Goal: Information Seeking & Learning: Learn about a topic

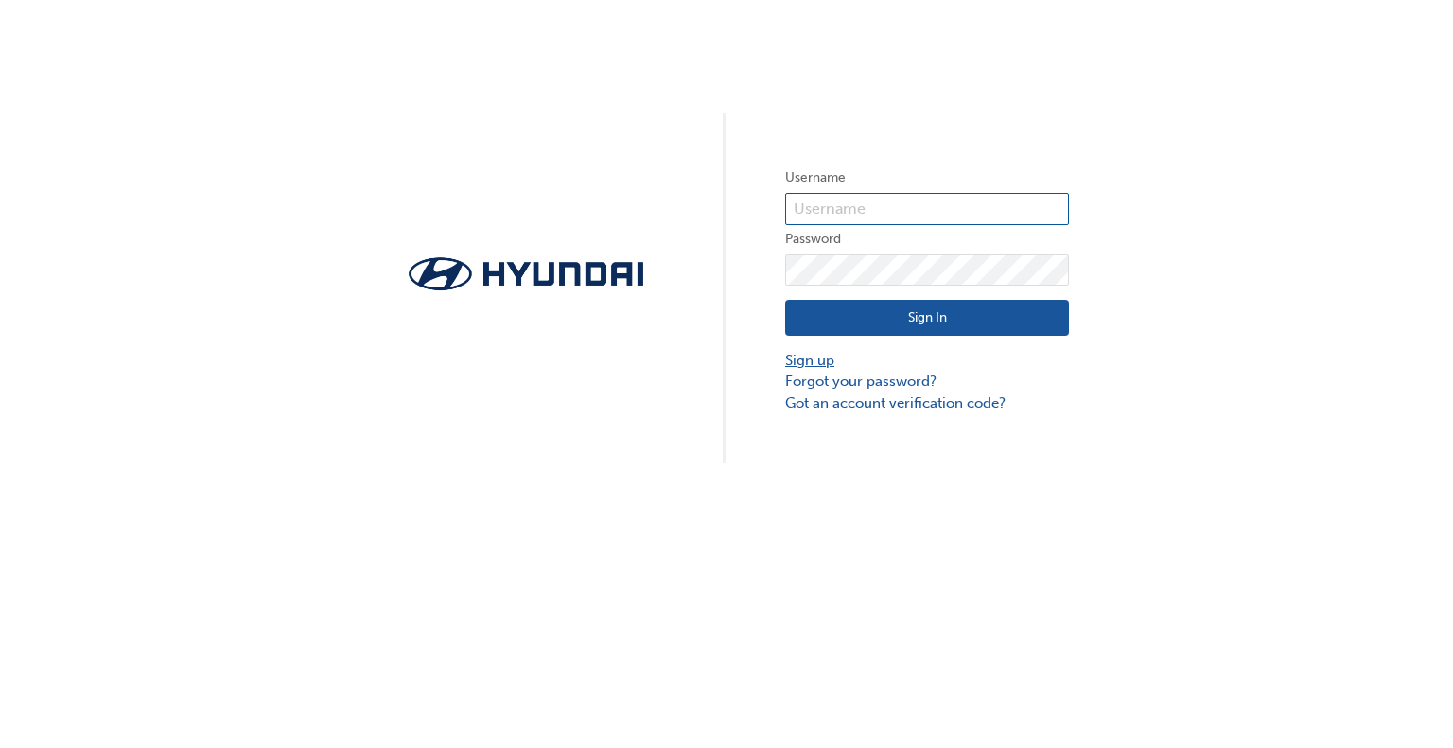
type input "3657"
click at [954, 322] on button "Sign In" at bounding box center [927, 318] width 284 height 36
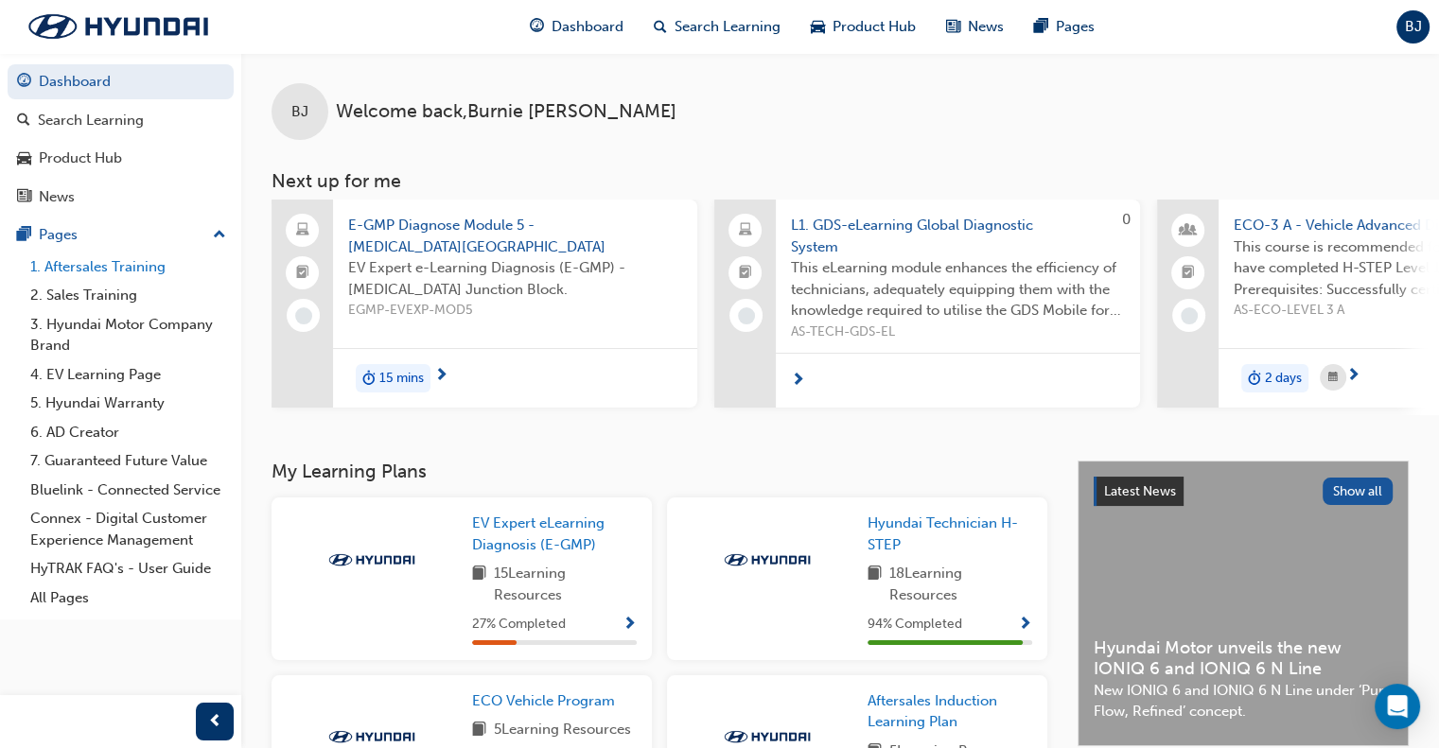
click at [114, 267] on link "1. Aftersales Training" at bounding box center [128, 267] width 211 height 29
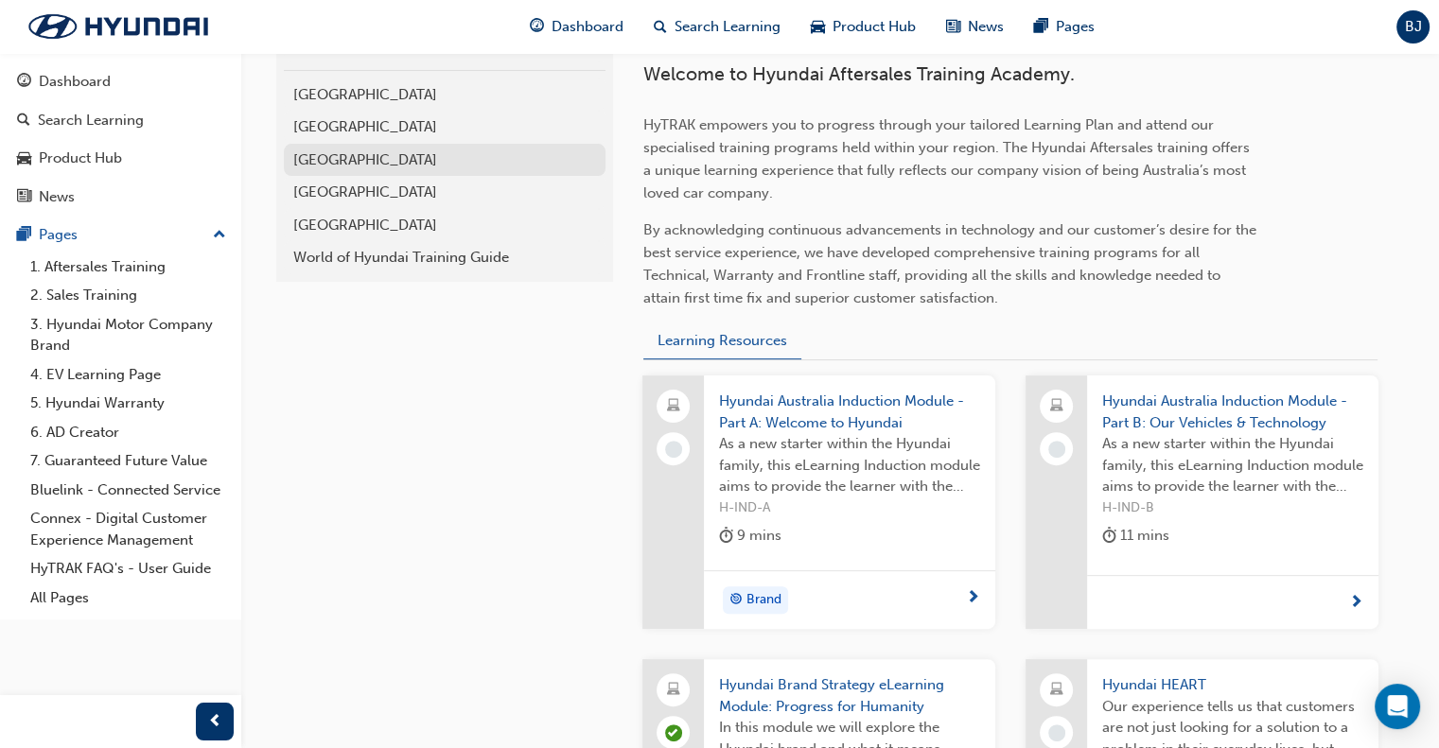
scroll to position [473, 0]
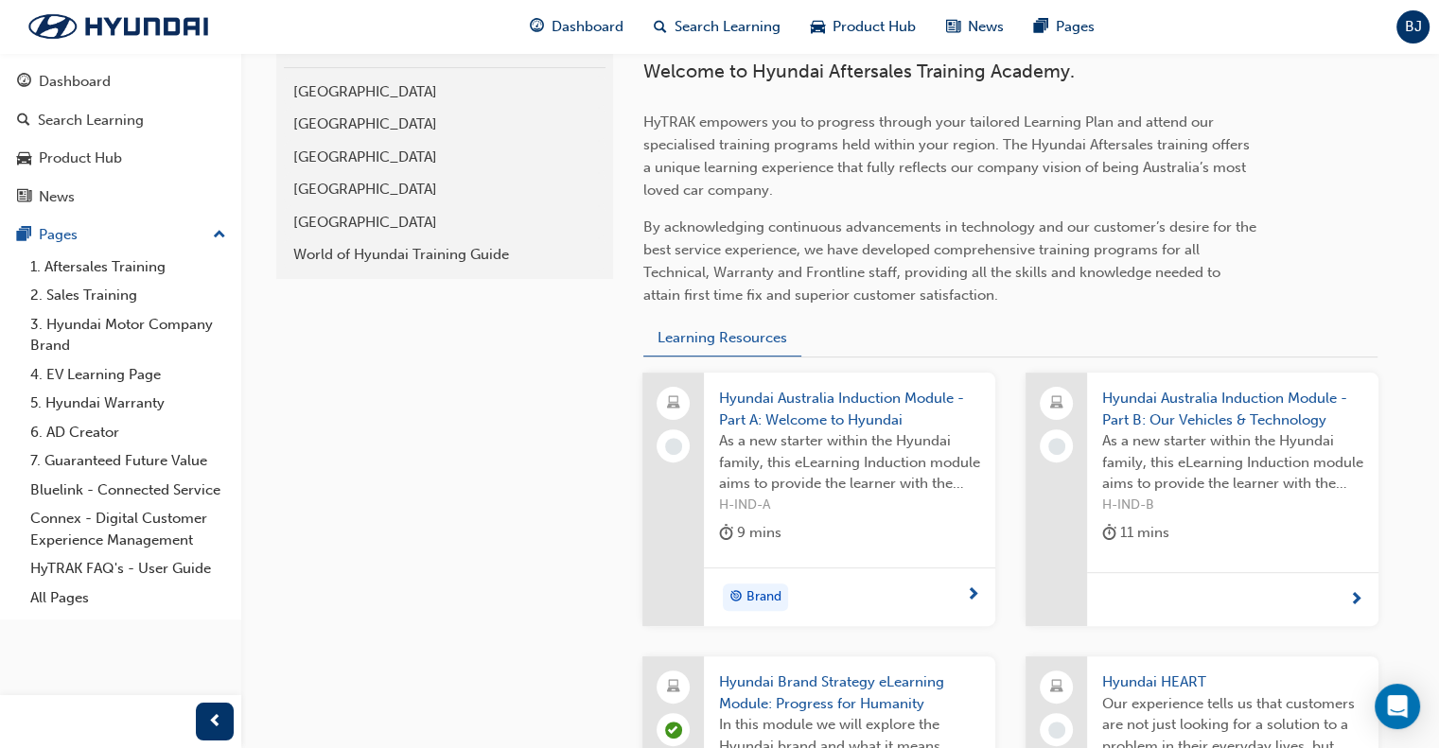
click at [313, 221] on div "[GEOGRAPHIC_DATA]" at bounding box center [444, 223] width 303 height 22
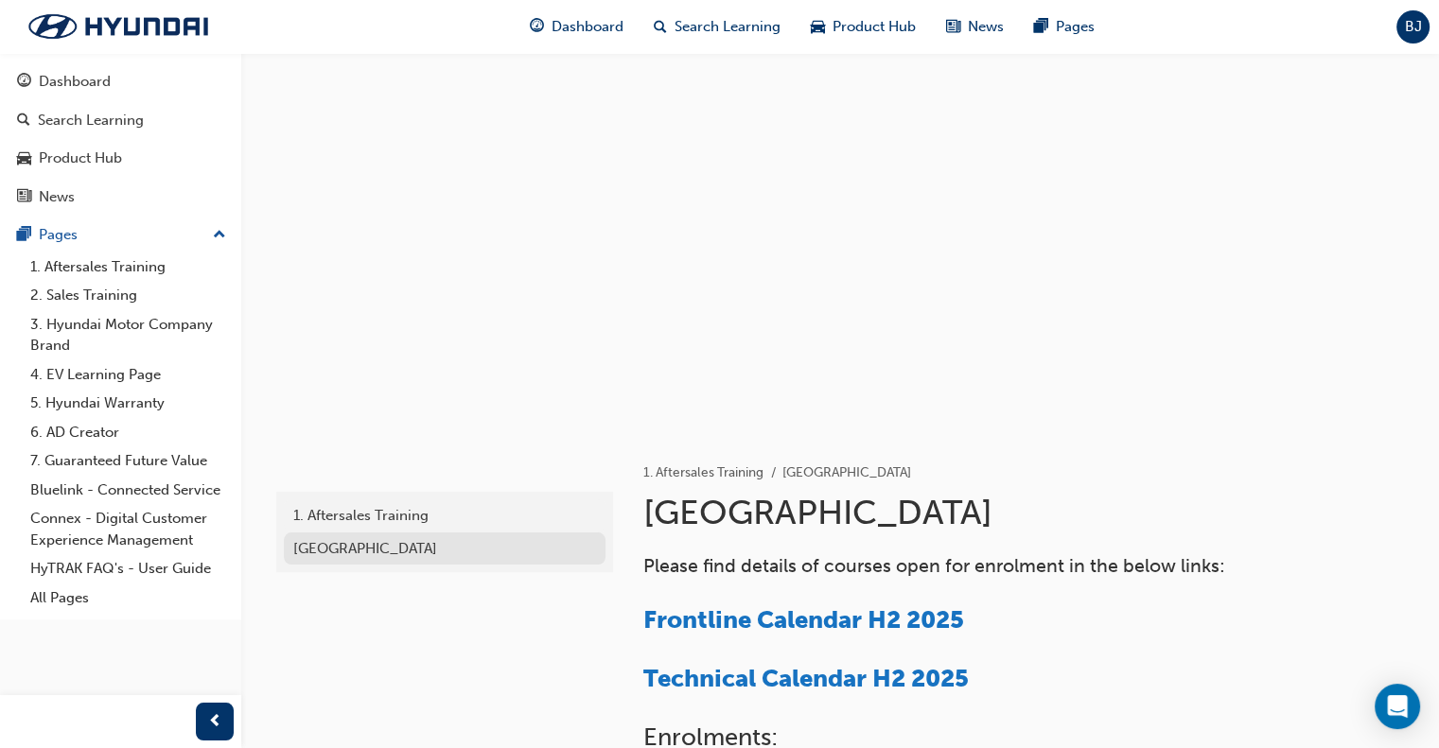
click at [361, 544] on div "[GEOGRAPHIC_DATA]" at bounding box center [444, 549] width 303 height 22
click at [362, 548] on div "[GEOGRAPHIC_DATA]" at bounding box center [444, 549] width 303 height 22
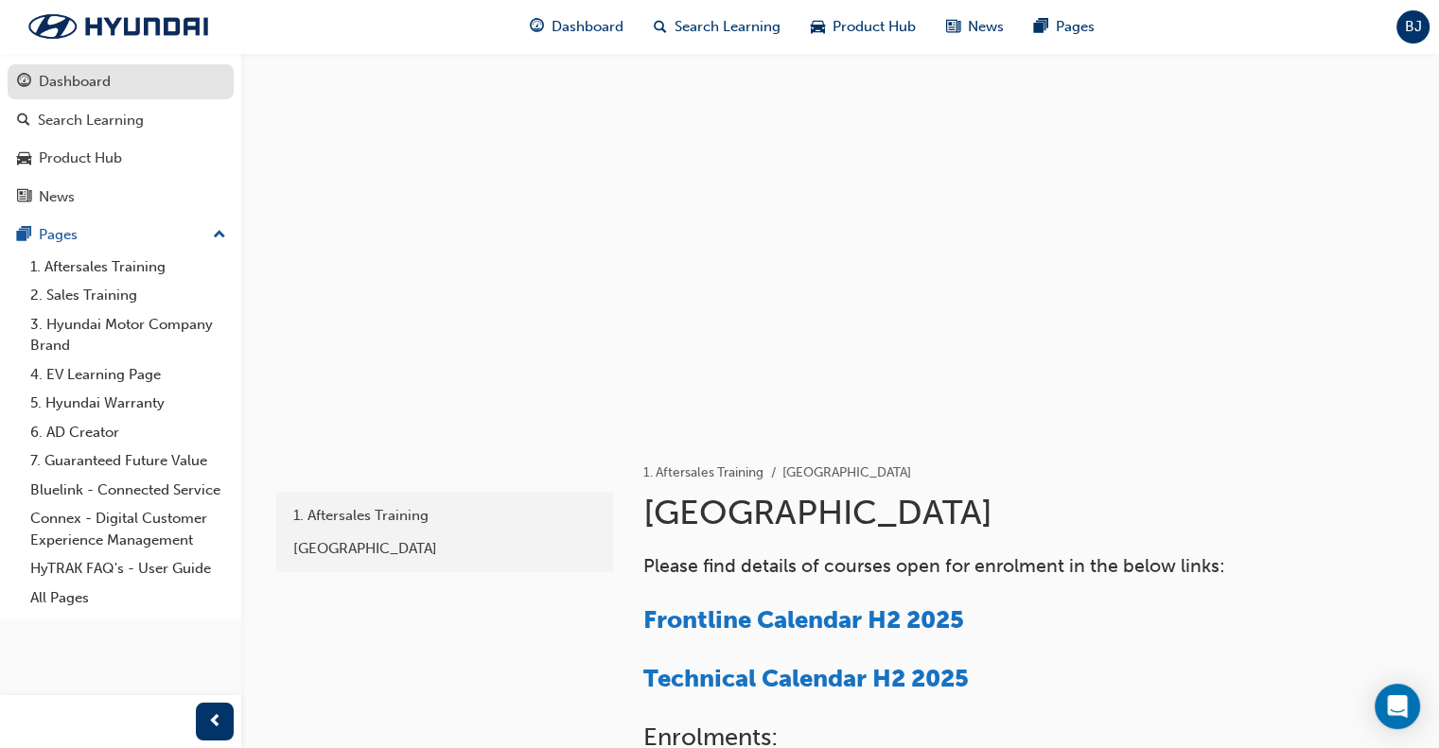
click at [69, 79] on div "Dashboard" at bounding box center [75, 82] width 72 height 22
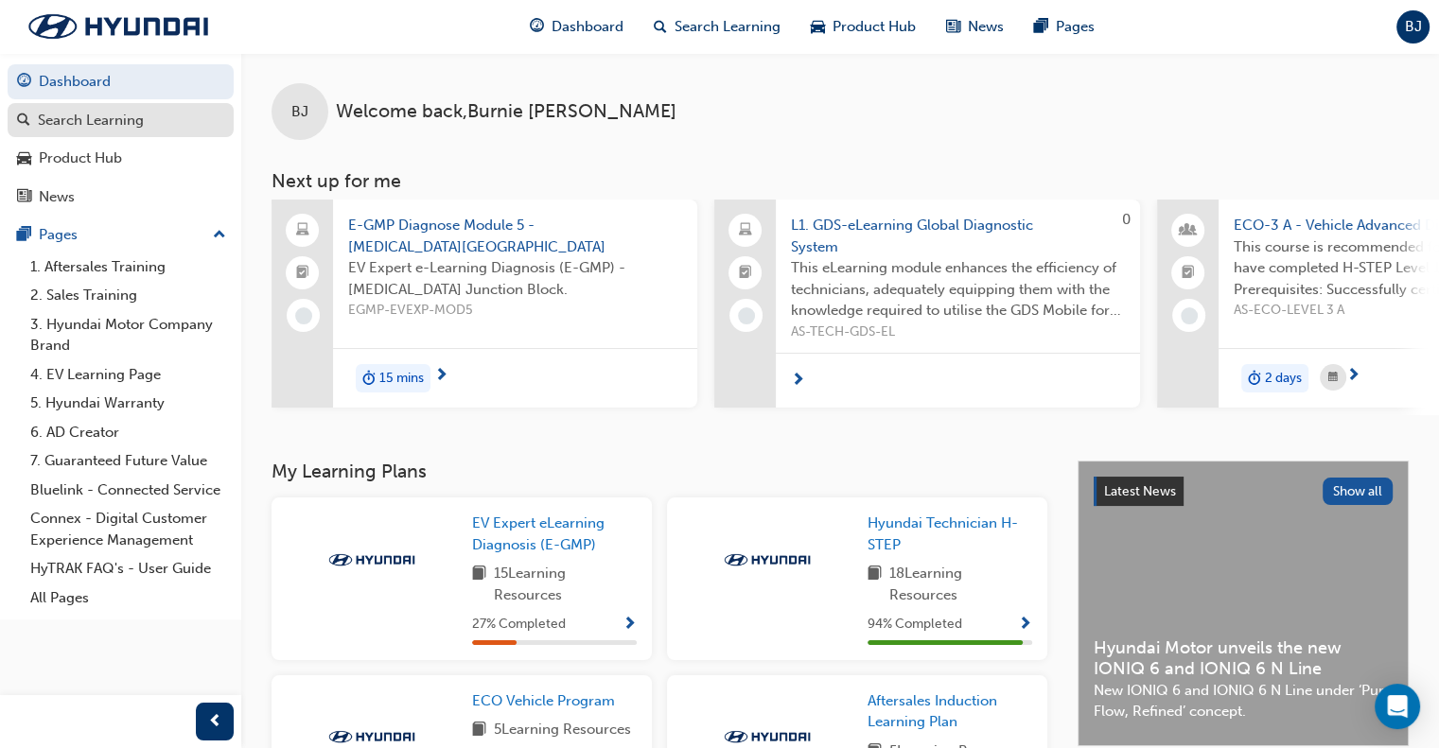
click at [131, 122] on div "Search Learning" at bounding box center [91, 121] width 106 height 22
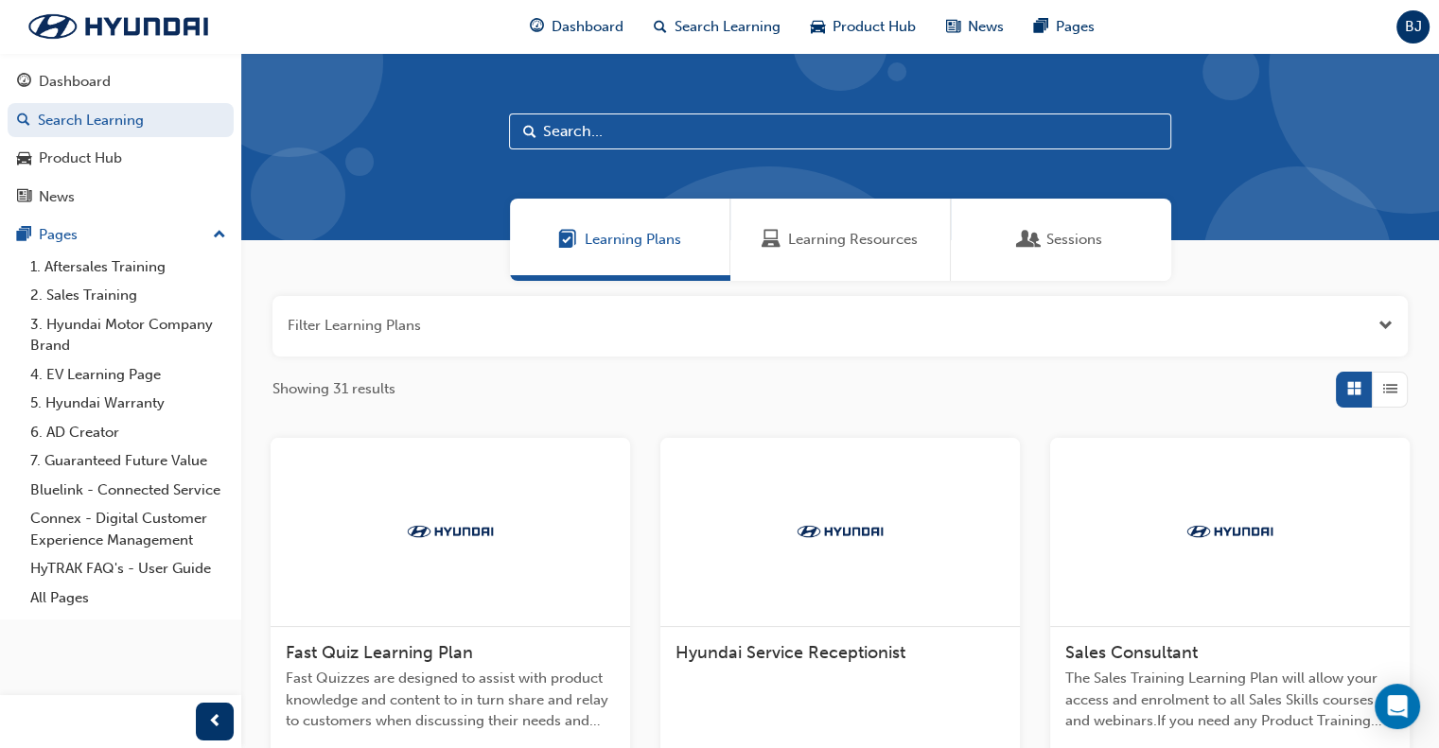
click at [639, 128] on input "text" at bounding box center [840, 132] width 662 height 36
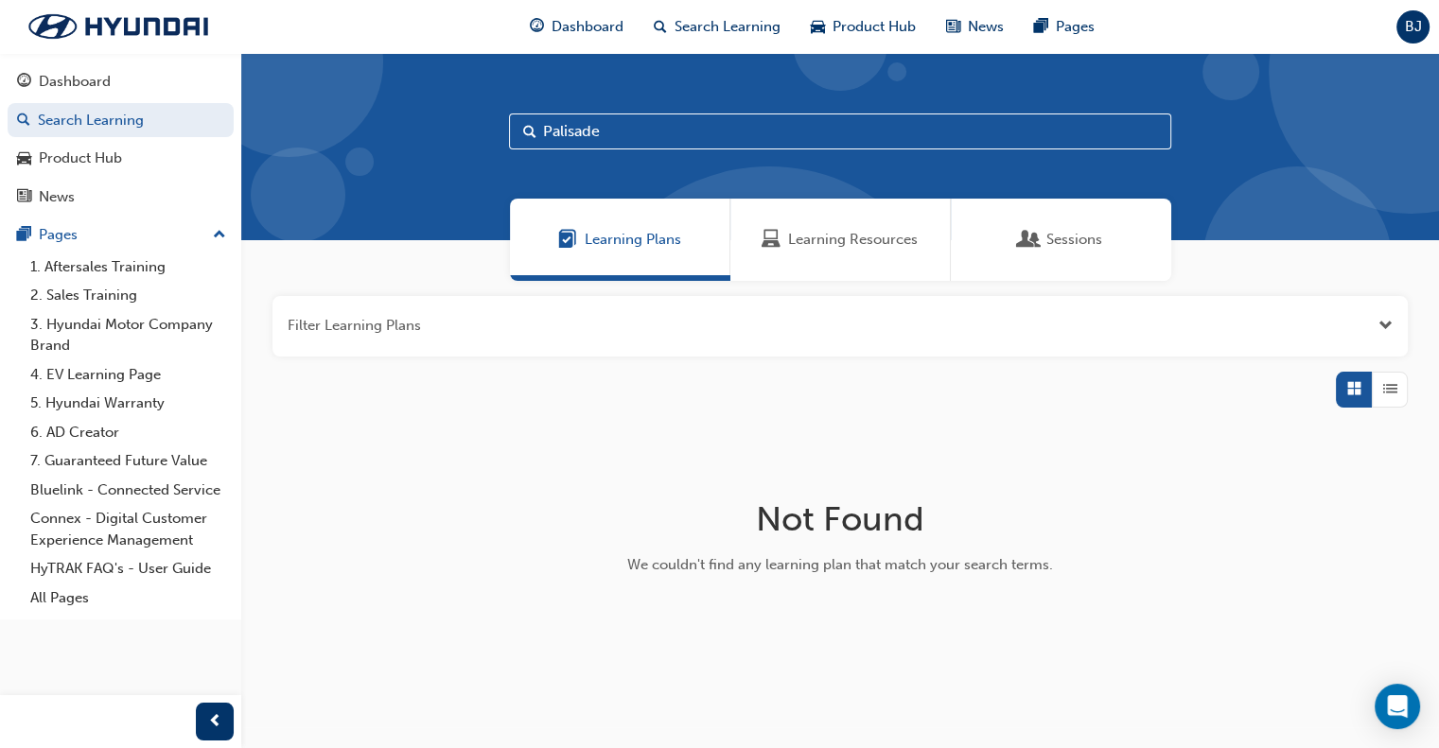
type input "Palisade"
click at [116, 158] on div "Product Hub" at bounding box center [80, 159] width 83 height 22
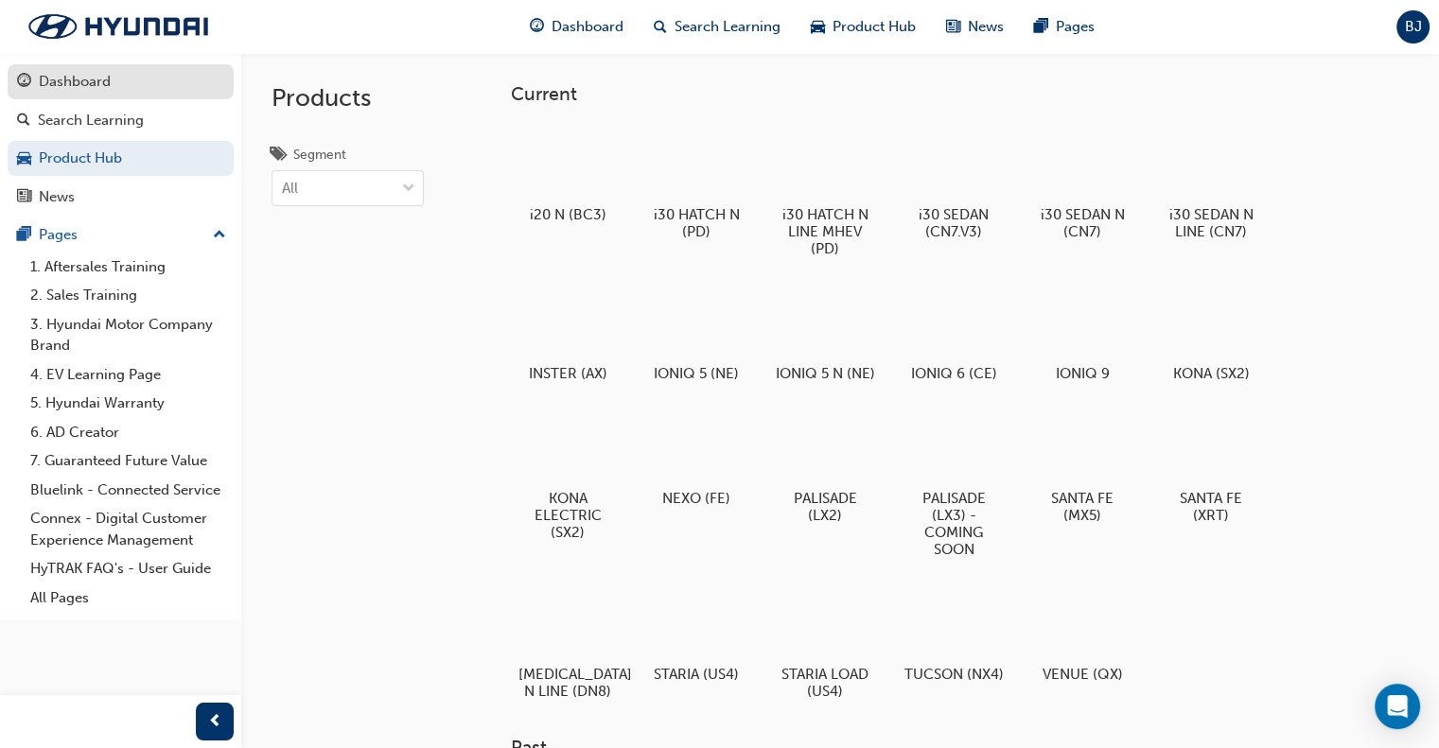
click at [48, 72] on div "Dashboard" at bounding box center [75, 82] width 72 height 22
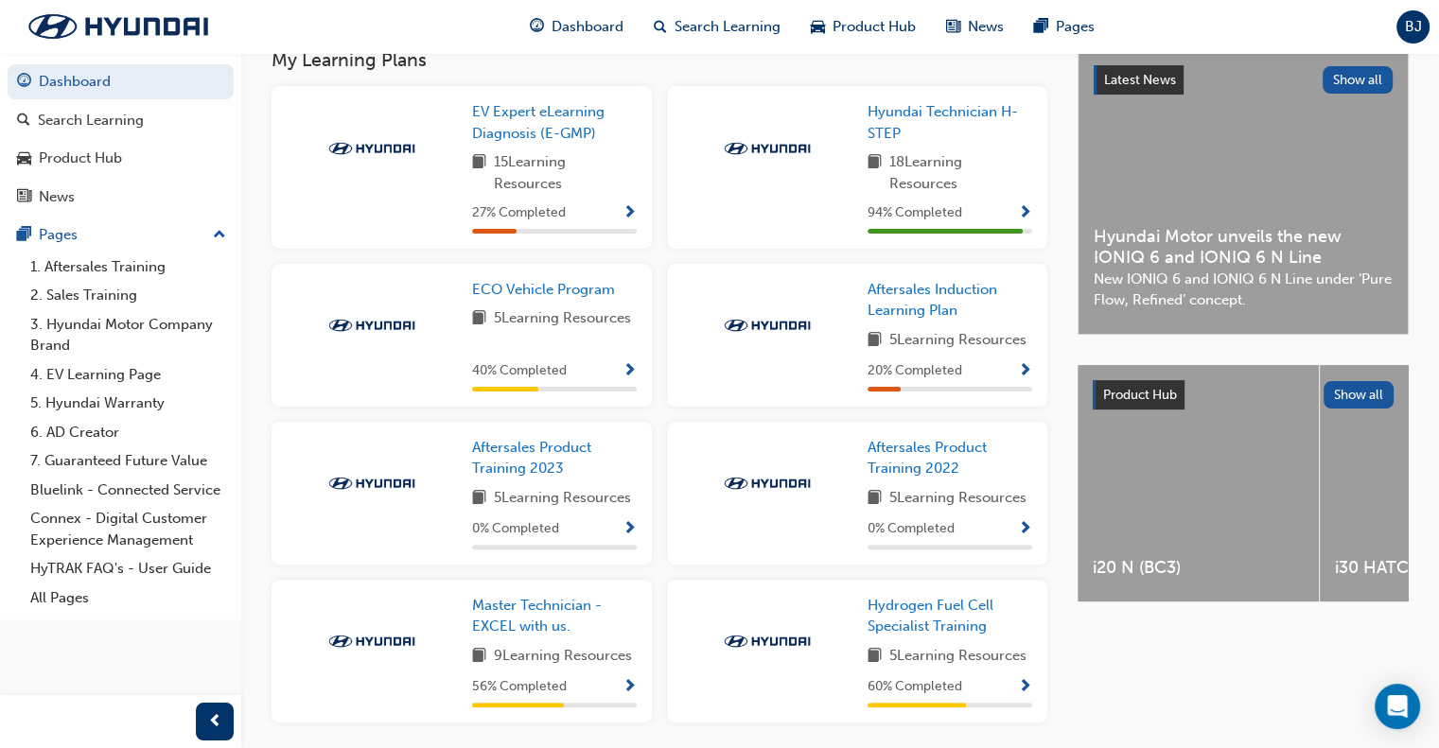
scroll to position [379, 0]
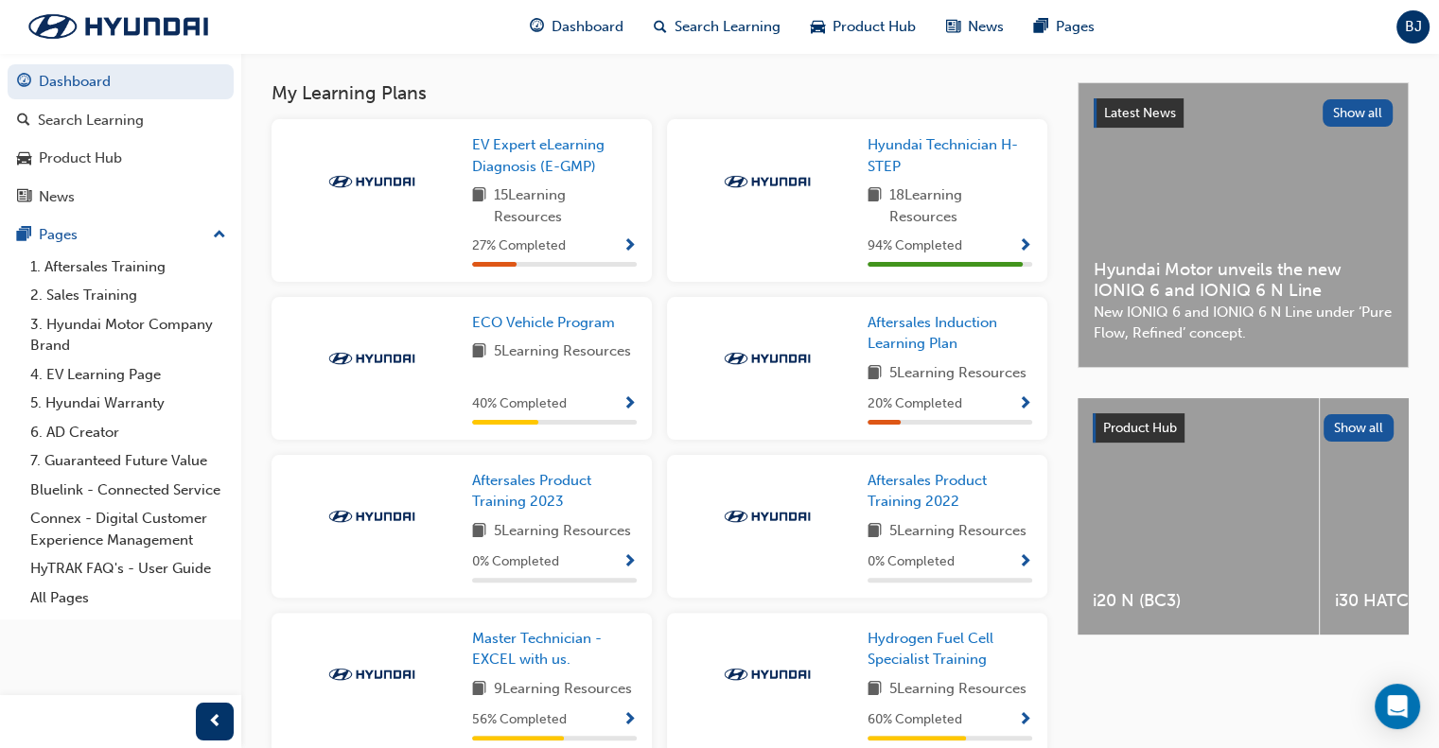
click at [1026, 249] on span "Show Progress" at bounding box center [1025, 246] width 14 height 17
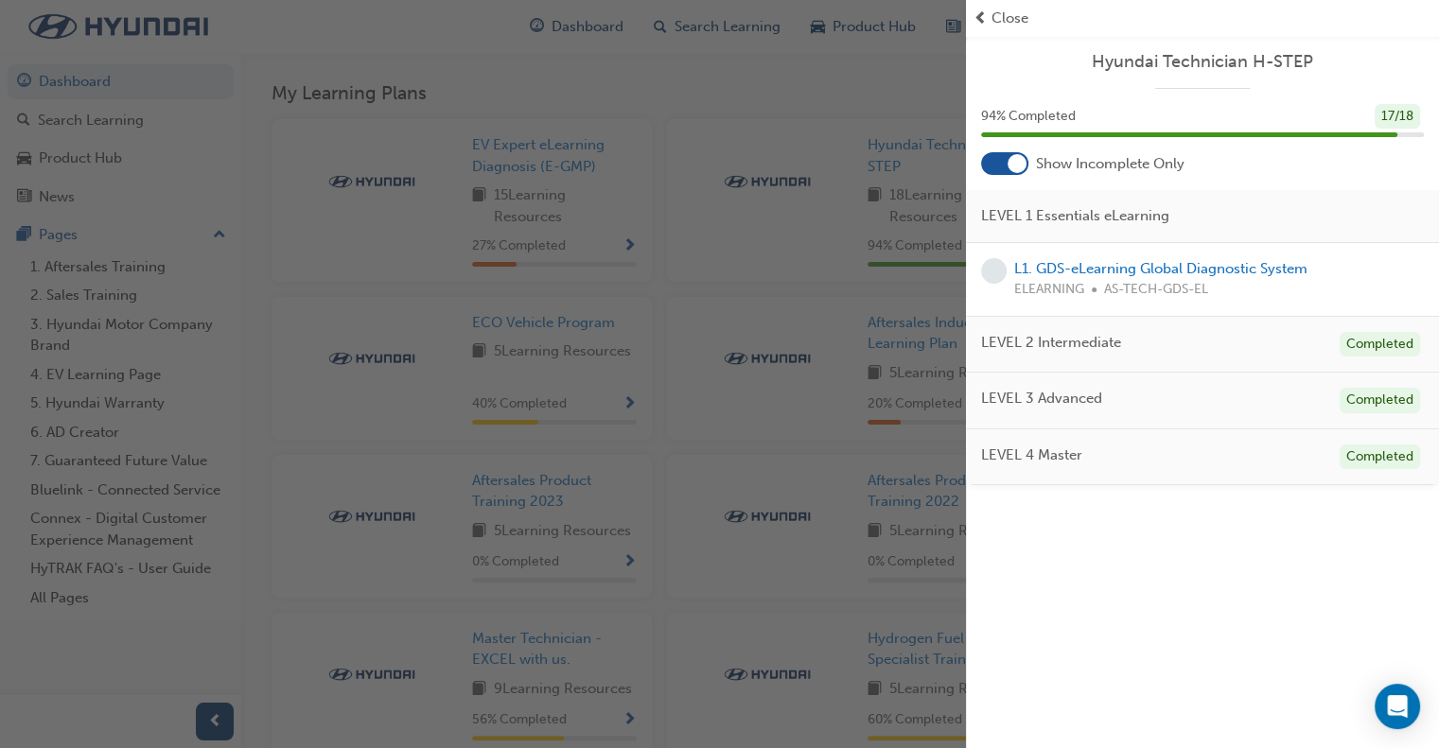
click at [1000, 22] on span "Close" at bounding box center [1010, 19] width 37 height 22
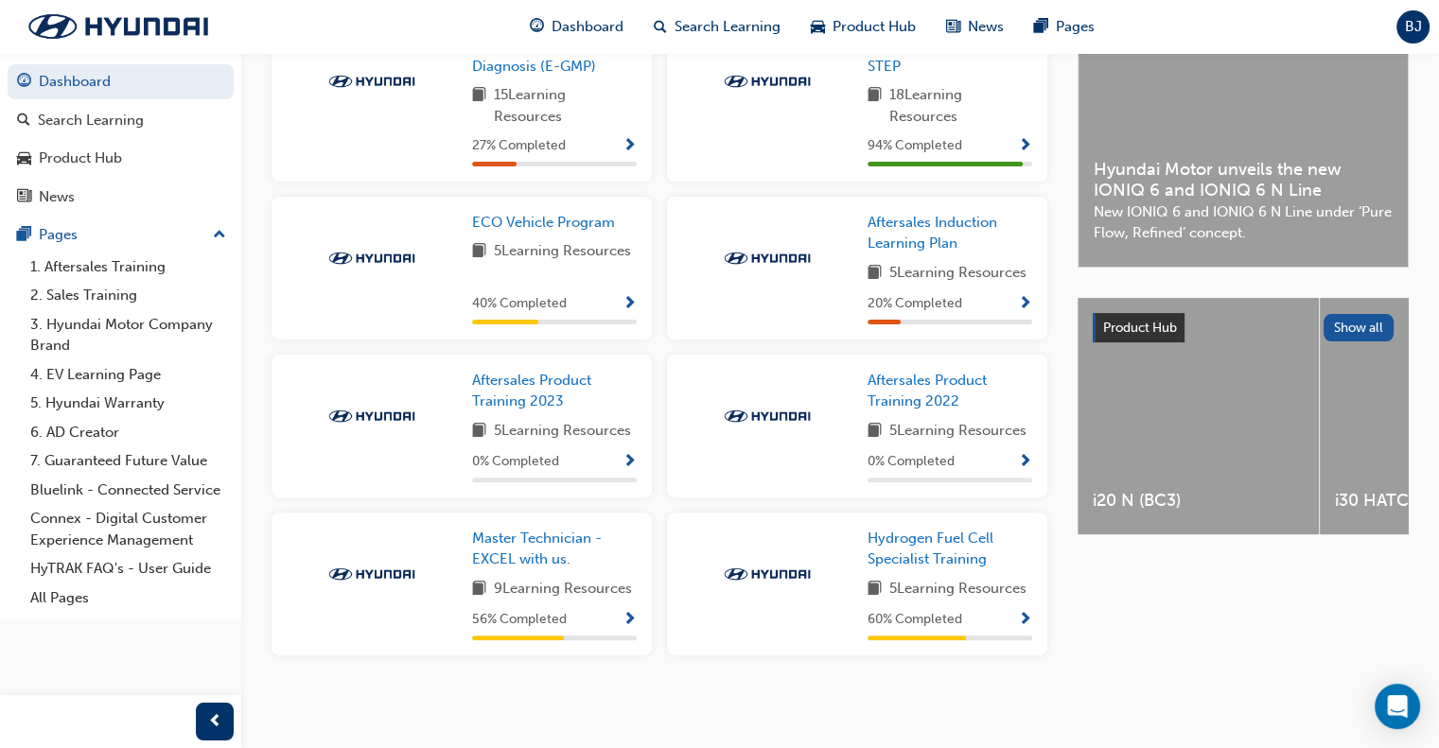
scroll to position [487, 0]
click at [1024, 458] on span "Show Progress" at bounding box center [1025, 462] width 14 height 17
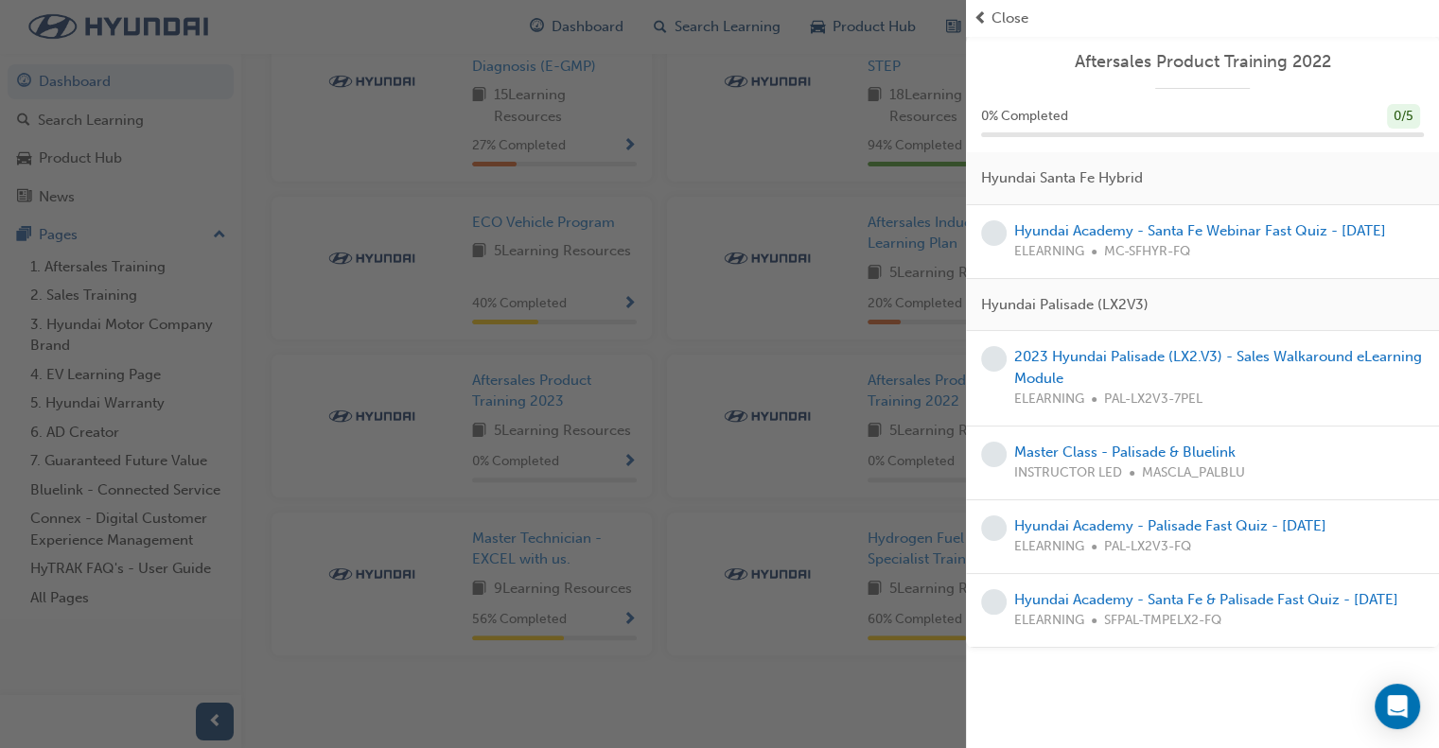
click at [1012, 16] on span "Close" at bounding box center [1010, 19] width 37 height 22
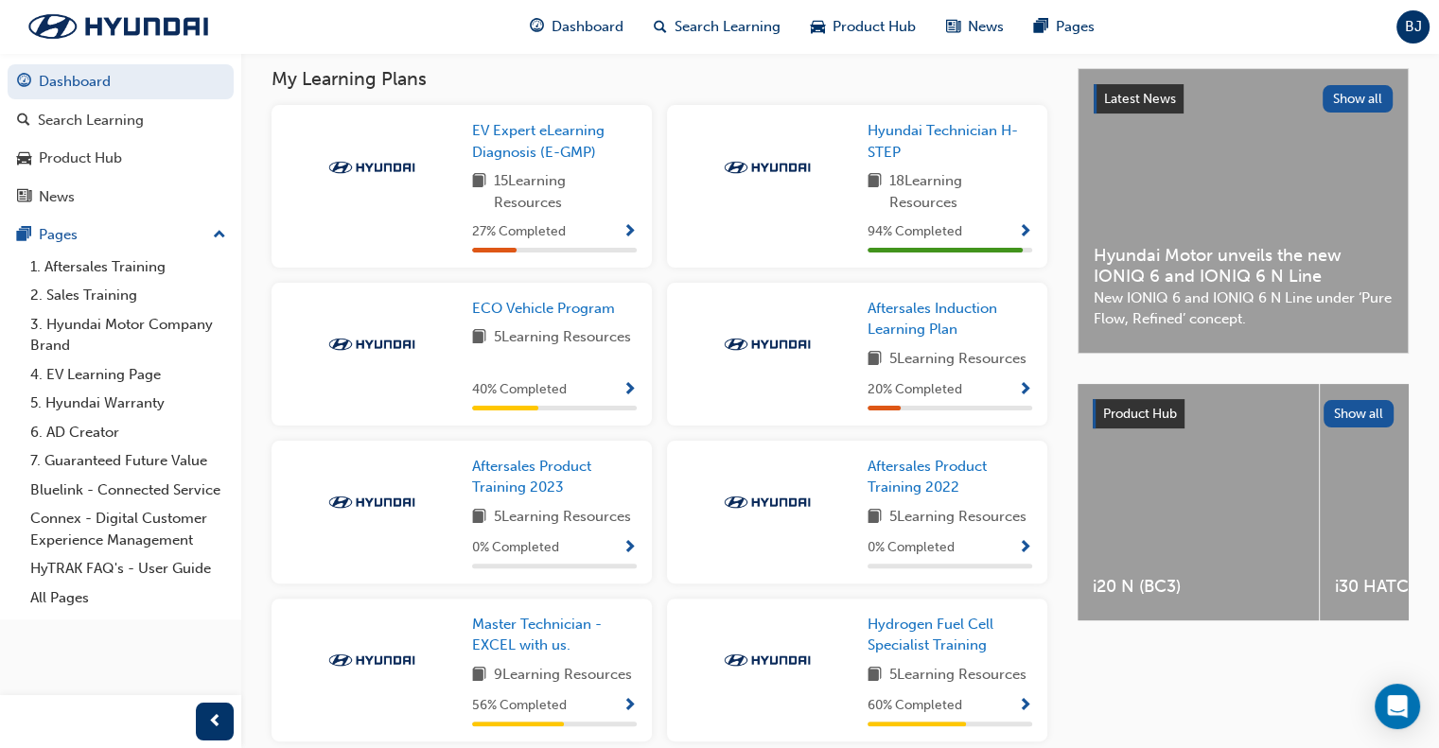
scroll to position [0, 0]
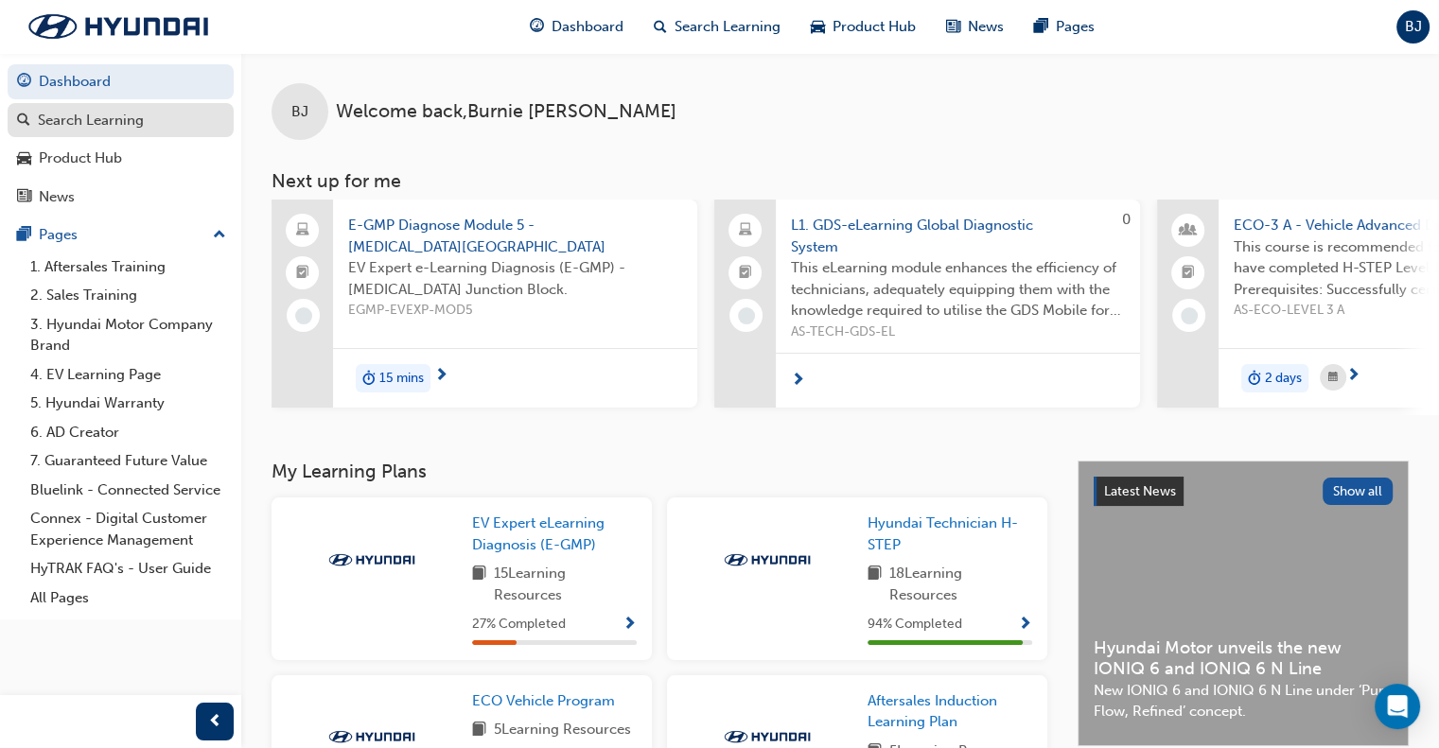
click at [98, 124] on div "Search Learning" at bounding box center [91, 121] width 106 height 22
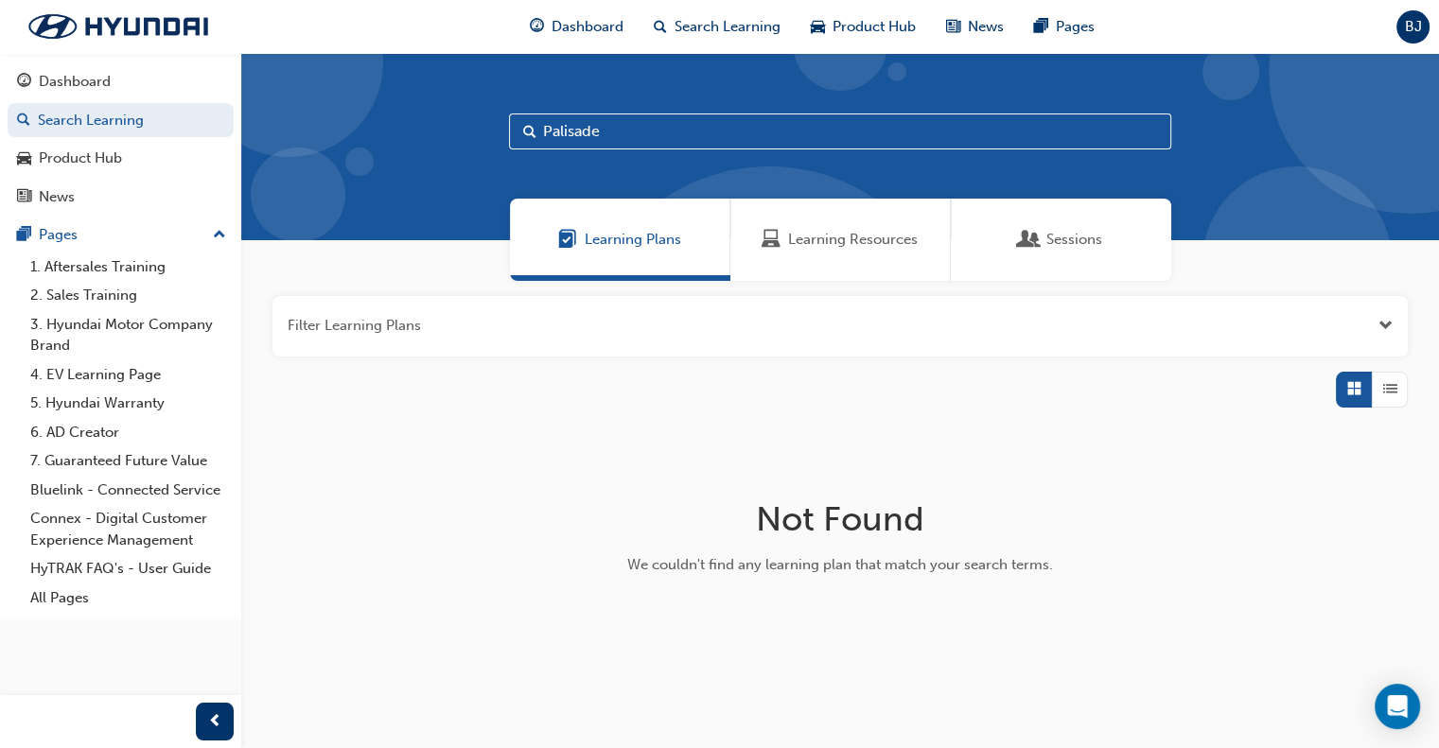
click at [652, 132] on input "Palisade" at bounding box center [840, 132] width 662 height 36
paste input "All-new Palisade LX3 Hybrid Technical Training.pdf"
click at [600, 132] on input "PalisadeAll-new Palisade LX3 Hybrid Technical Training.pdf" at bounding box center [840, 132] width 662 height 36
click at [927, 130] on input "All-new Palisade LX3 Hybrid Technical Training.pdf" at bounding box center [840, 132] width 662 height 36
click at [1069, 239] on span "Sessions" at bounding box center [1075, 240] width 56 height 22
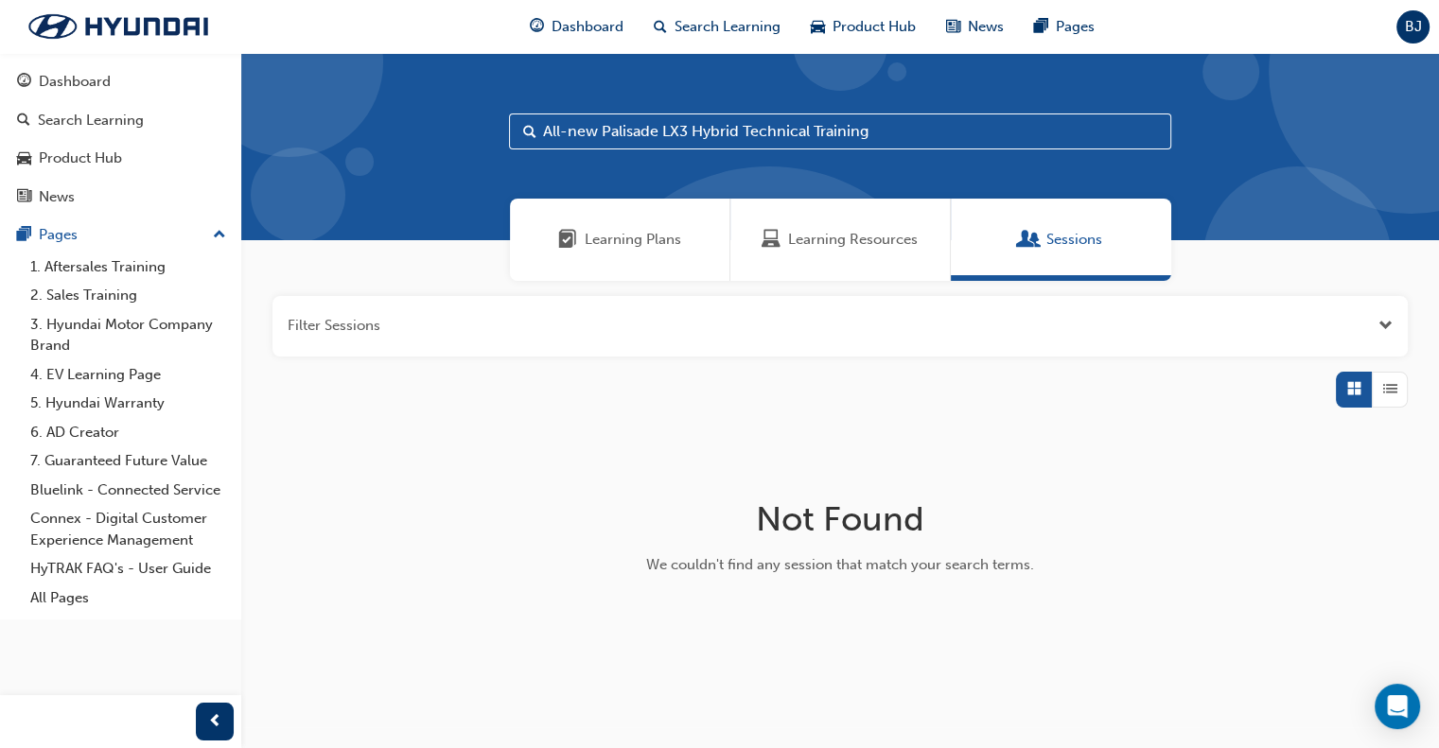
click at [907, 131] on input "All-new Palisade LX3 Hybrid Technical Training" at bounding box center [840, 132] width 662 height 36
click at [864, 238] on span "Learning Resources" at bounding box center [853, 240] width 130 height 22
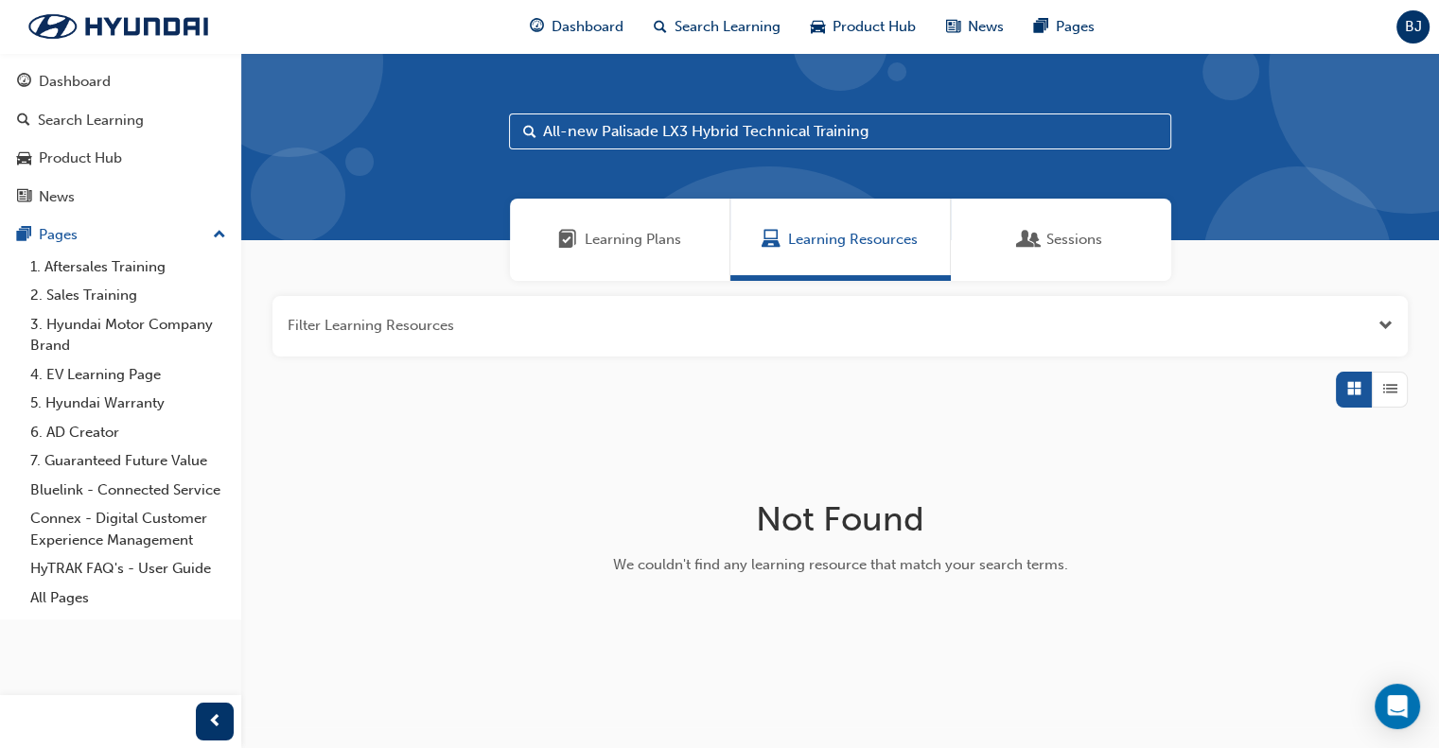
click at [892, 132] on input "All-new Palisade LX3 Hybrid Technical Training" at bounding box center [840, 132] width 662 height 36
click at [598, 128] on input "All-new Palisade LX3 Hybrid Technical Training" at bounding box center [840, 132] width 662 height 36
type input "Palisade LX3 Hybrid Technical Training"
click at [655, 238] on span "Learning Plans" at bounding box center [633, 240] width 97 height 22
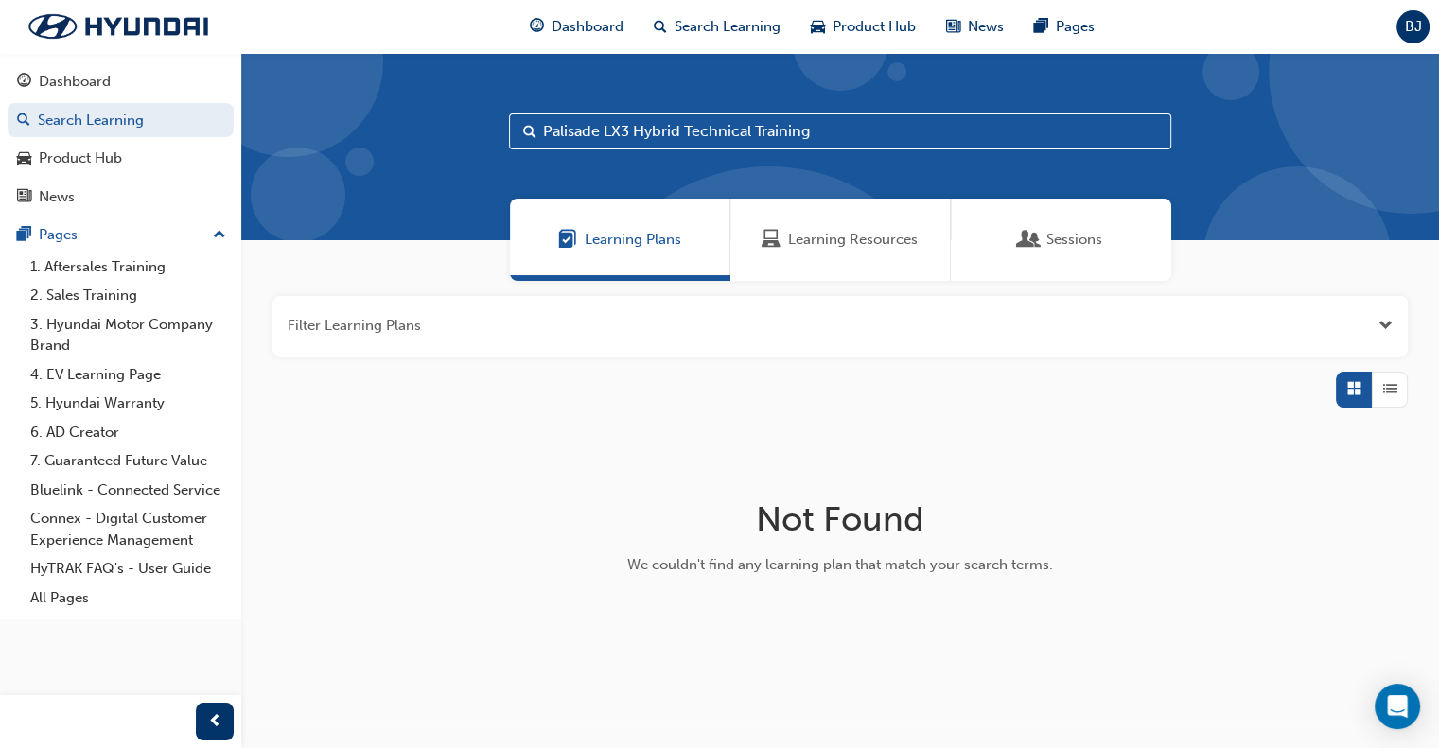
click at [1066, 239] on span "Sessions" at bounding box center [1075, 240] width 56 height 22
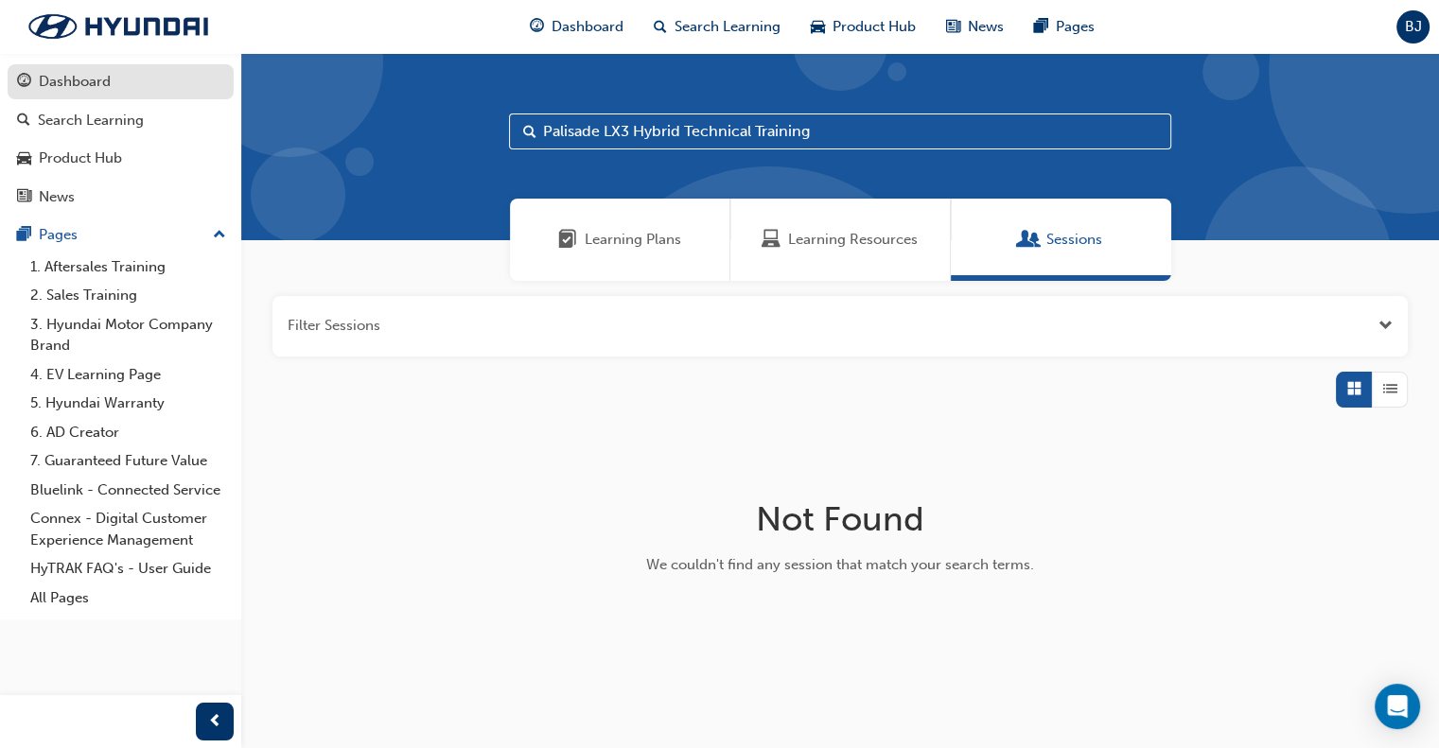
click at [67, 77] on div "Dashboard" at bounding box center [75, 82] width 72 height 22
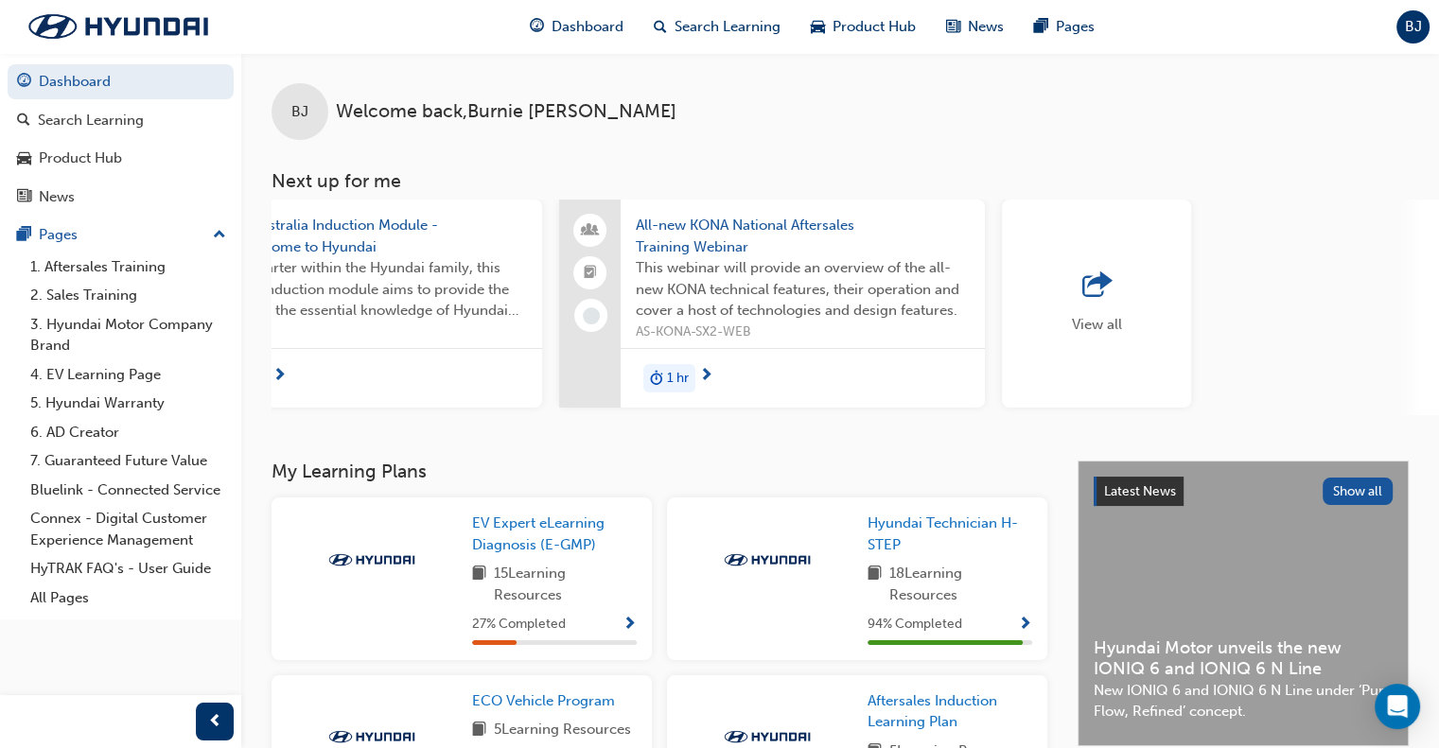
scroll to position [0, 1487]
click at [1092, 284] on span "outbound-icon" at bounding box center [1094, 286] width 28 height 26
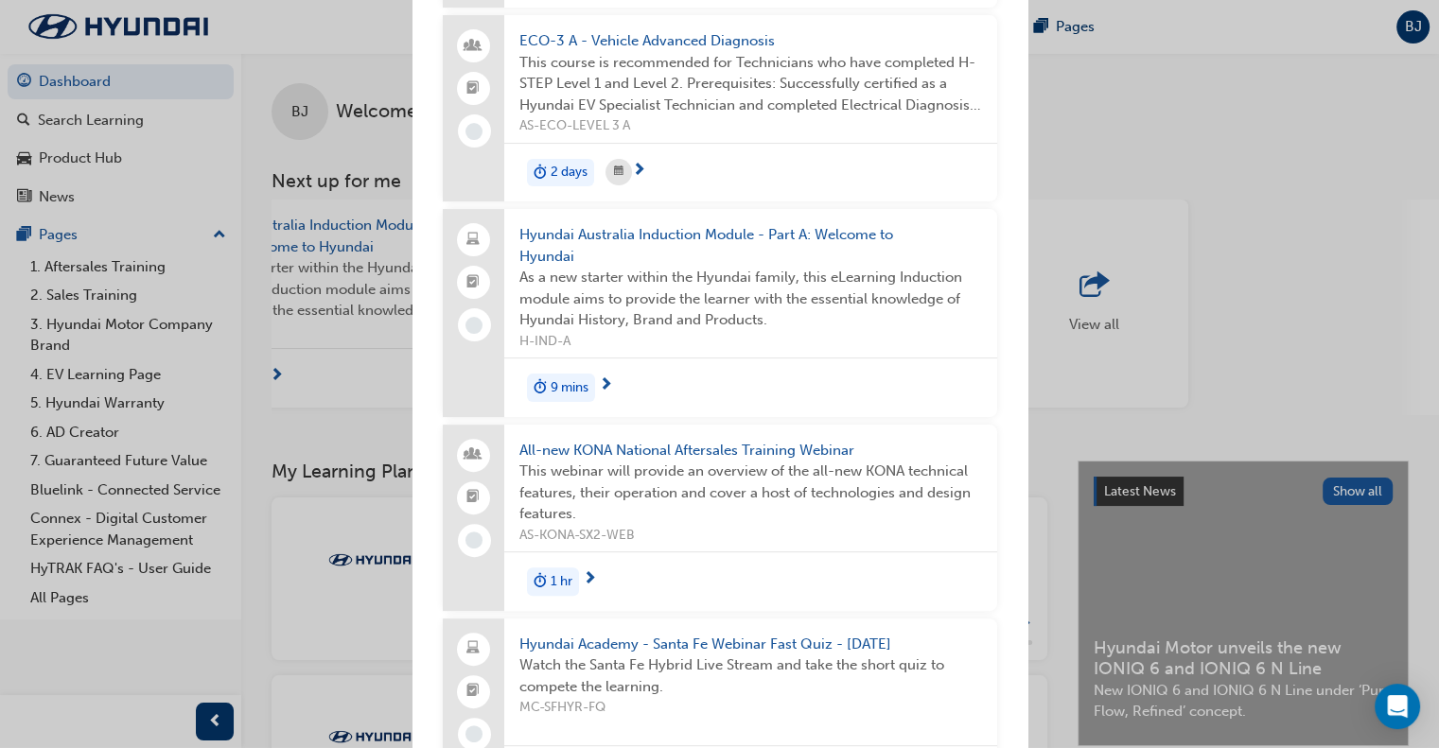
scroll to position [0, 0]
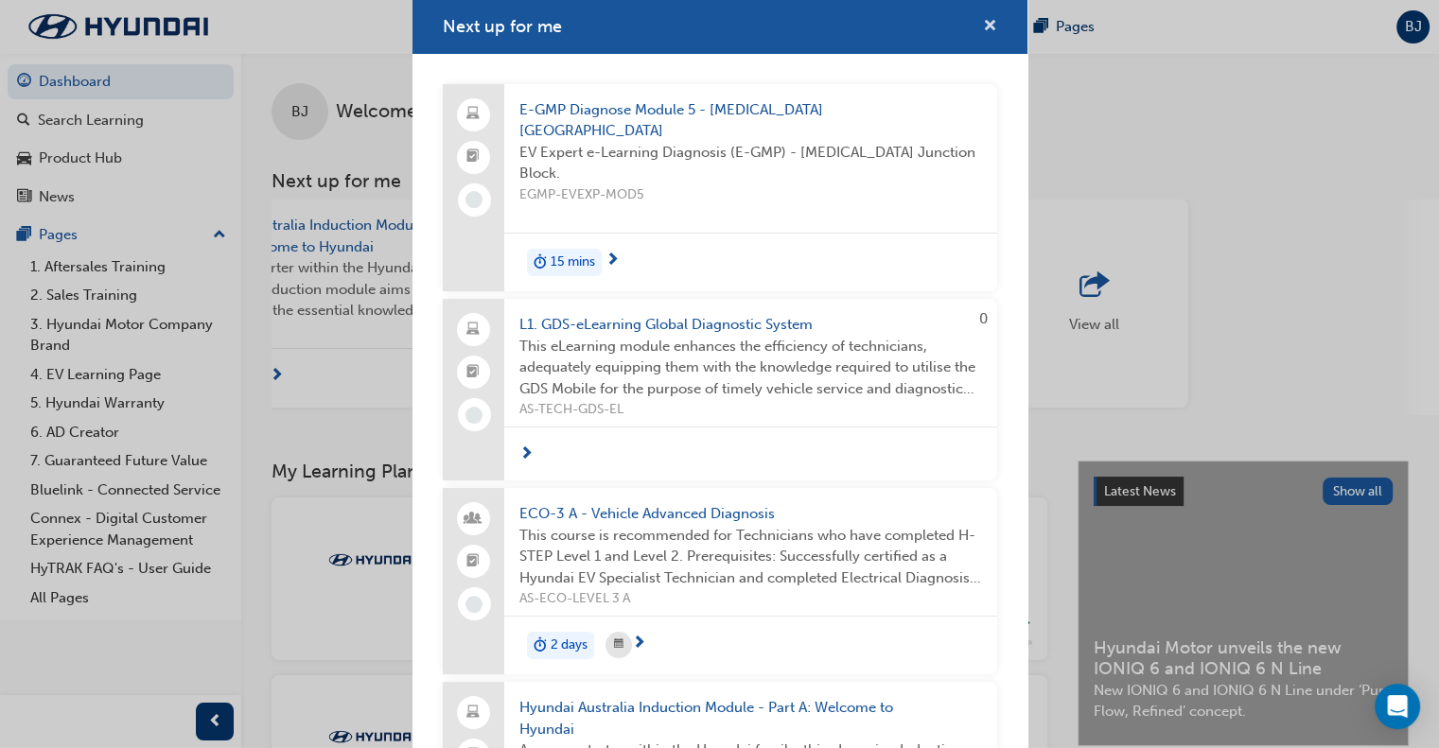
click at [983, 22] on span "cross-icon" at bounding box center [990, 27] width 14 height 17
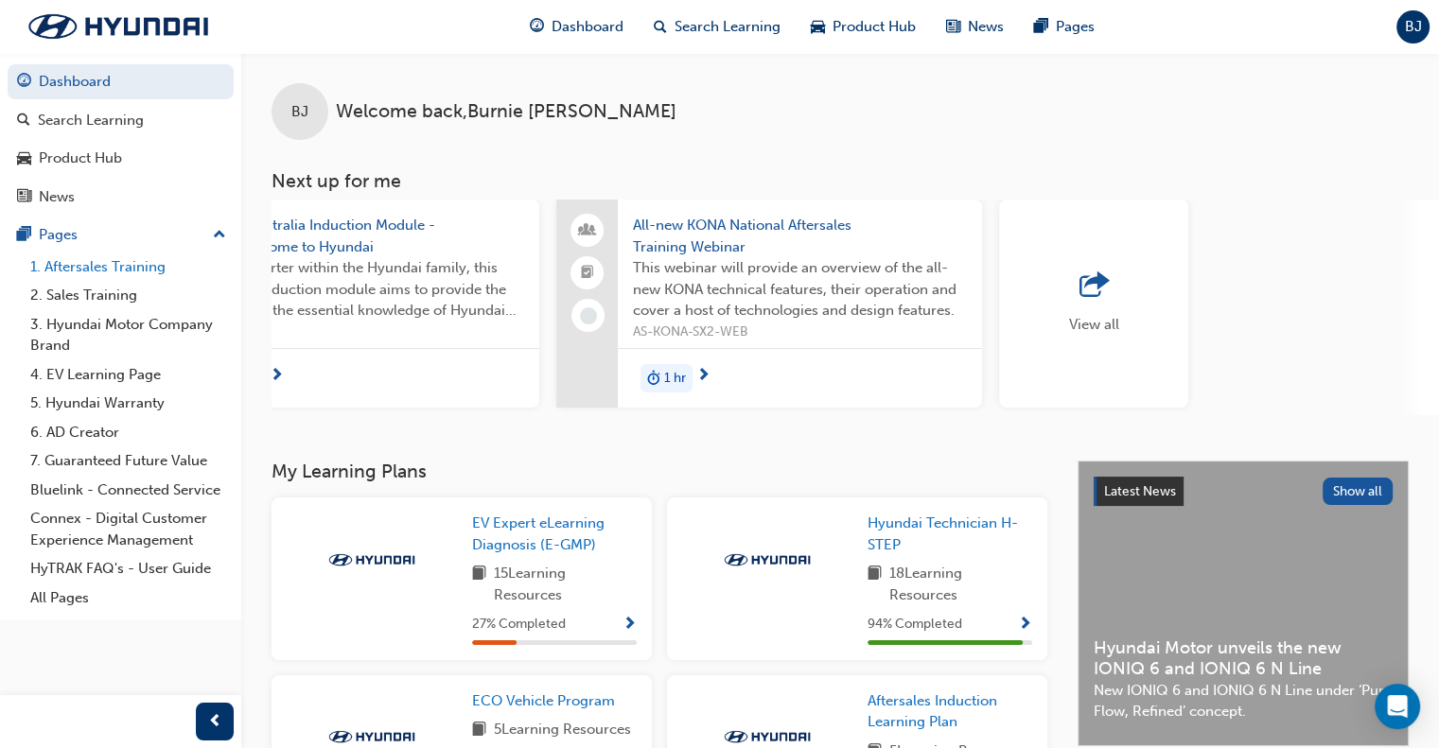
click at [110, 268] on link "1. Aftersales Training" at bounding box center [128, 267] width 211 height 29
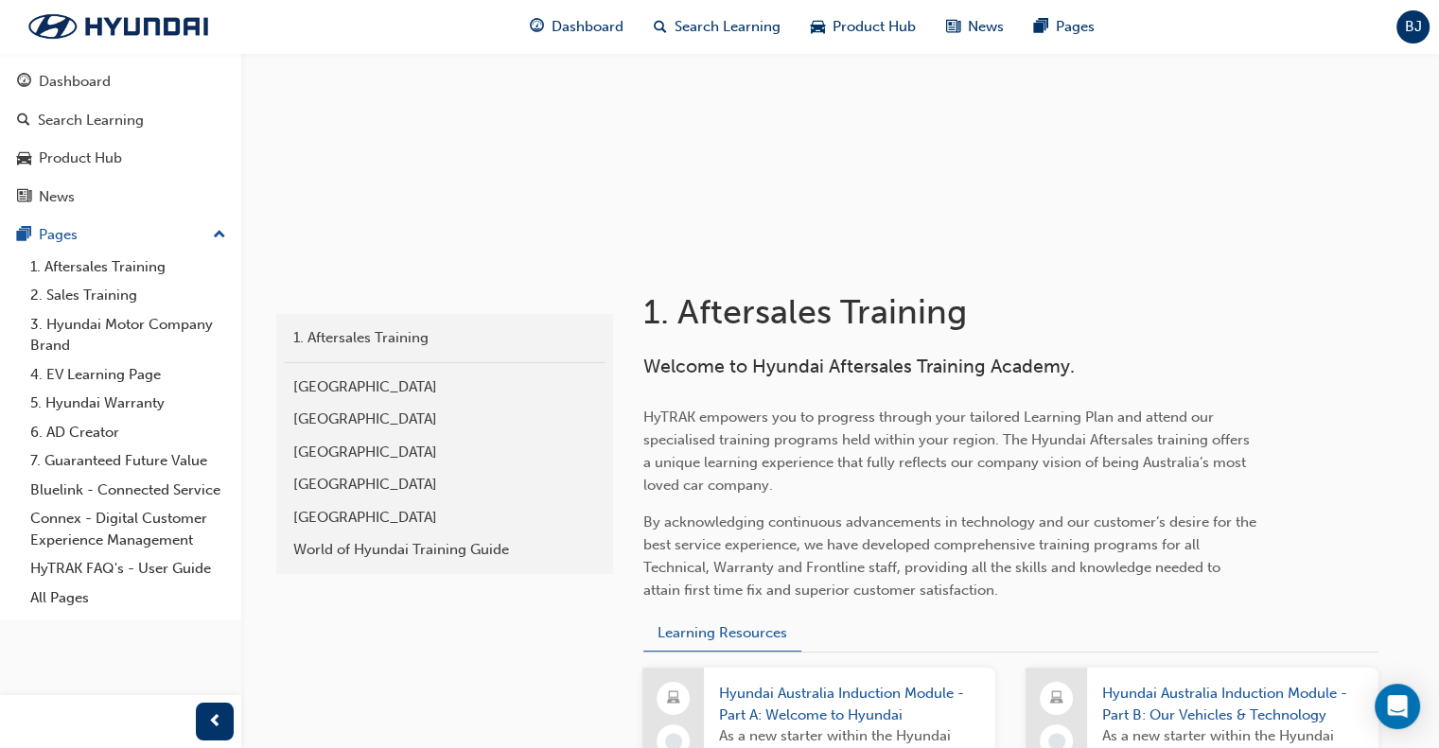
scroll to position [189, 0]
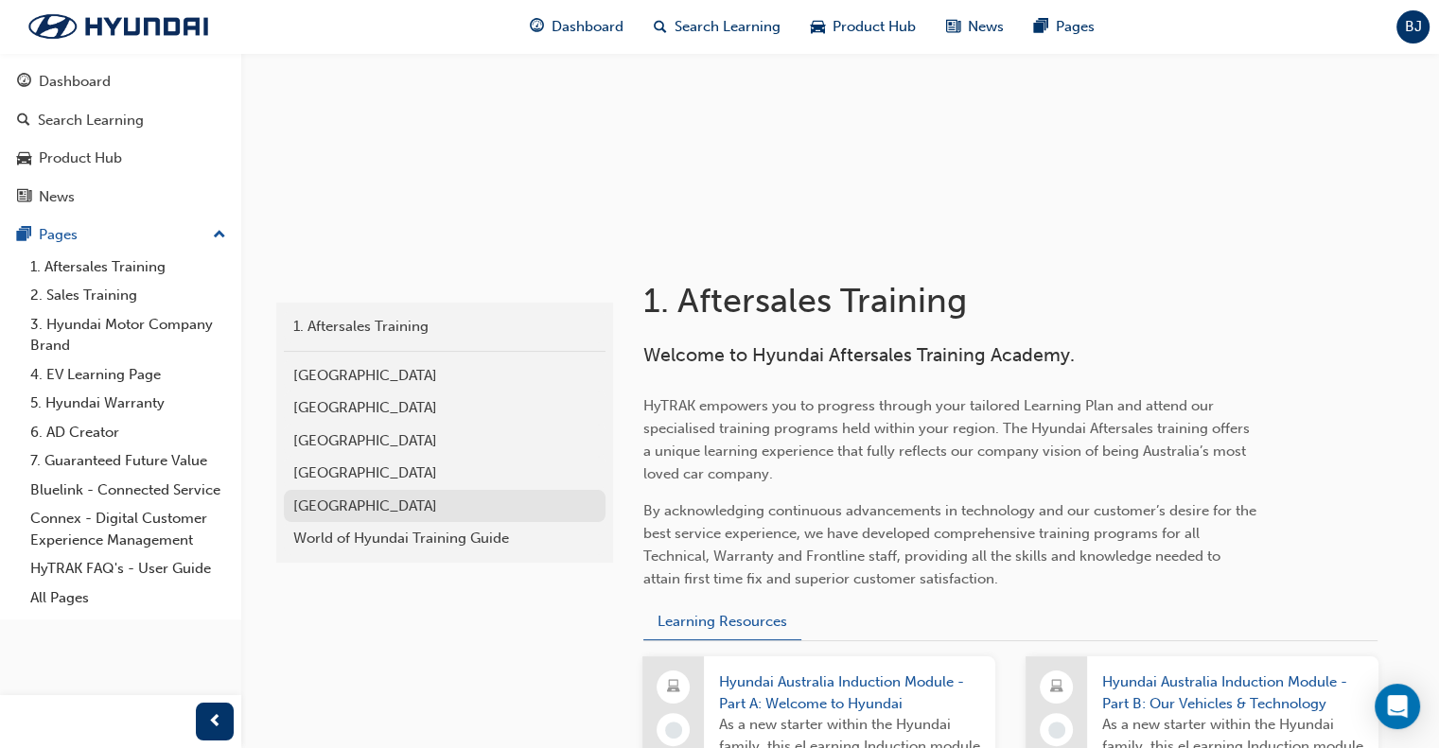
click at [338, 504] on div "[GEOGRAPHIC_DATA]" at bounding box center [444, 507] width 303 height 22
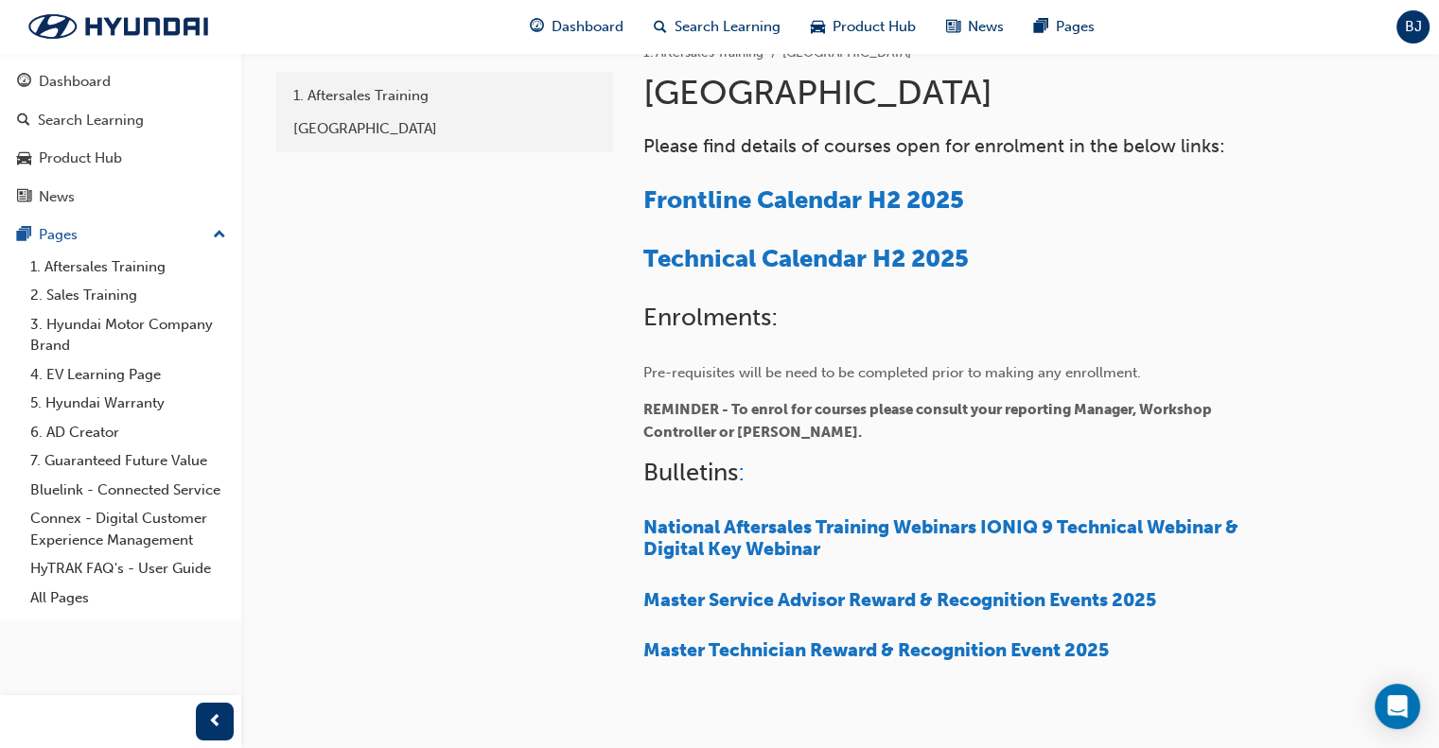
scroll to position [473, 0]
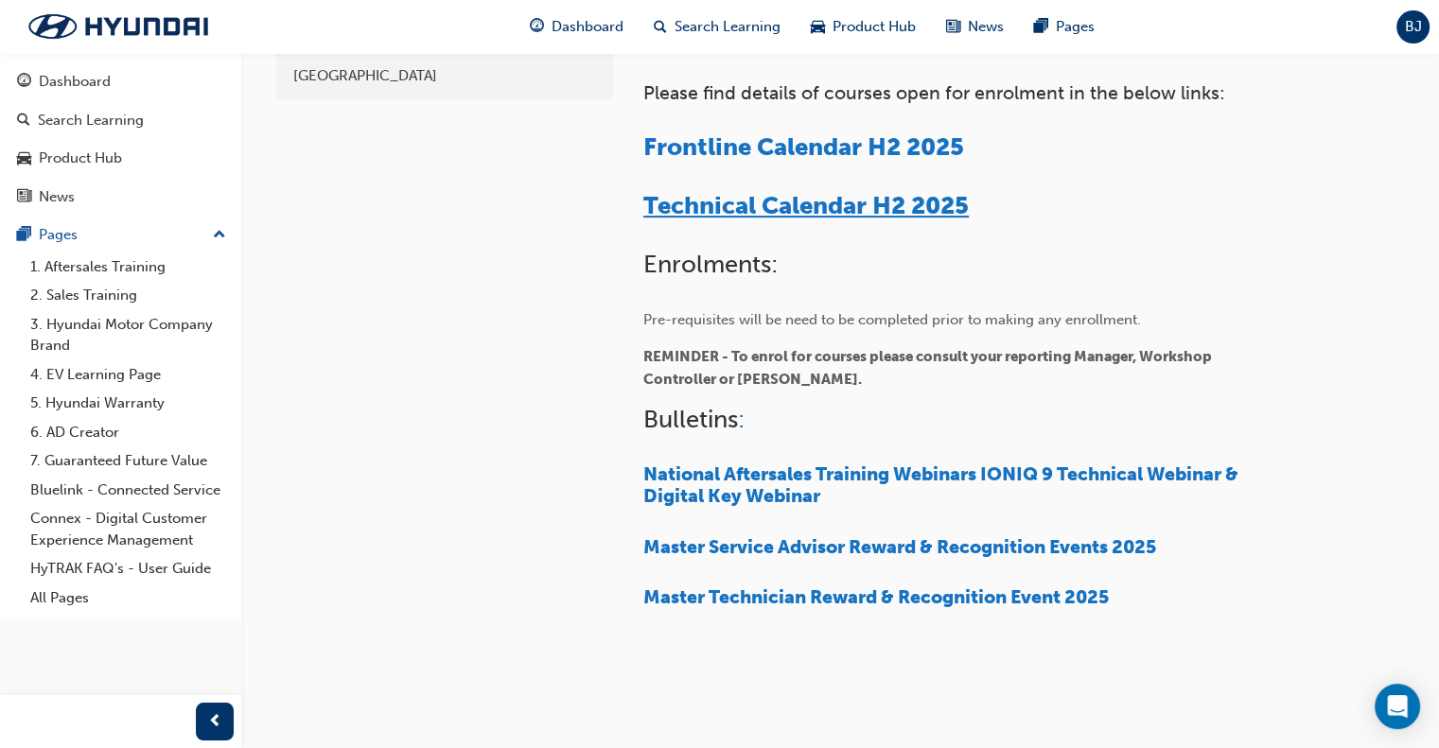
click at [860, 204] on span "Technical Calendar H2 2025" at bounding box center [806, 205] width 326 height 29
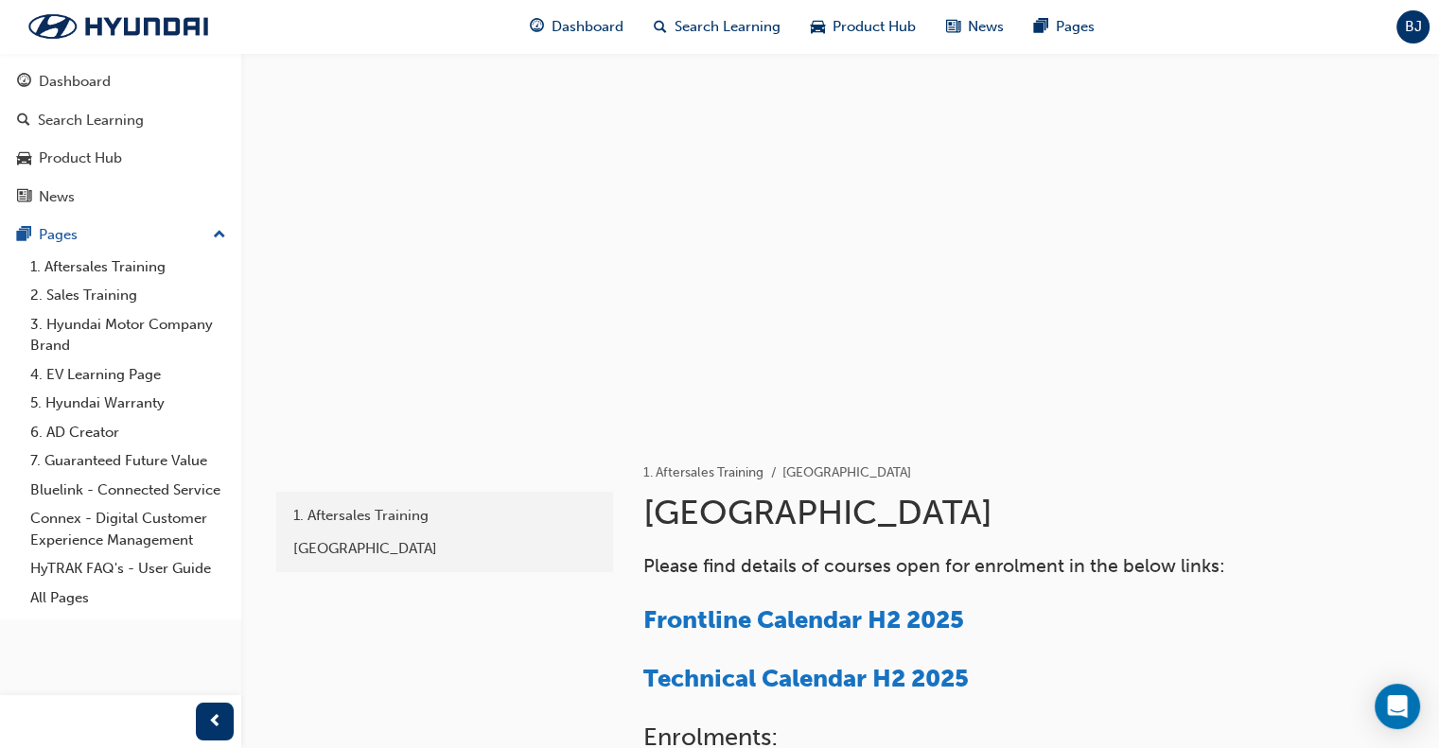
click at [1405, 29] on span "BJ" at bounding box center [1413, 27] width 17 height 22
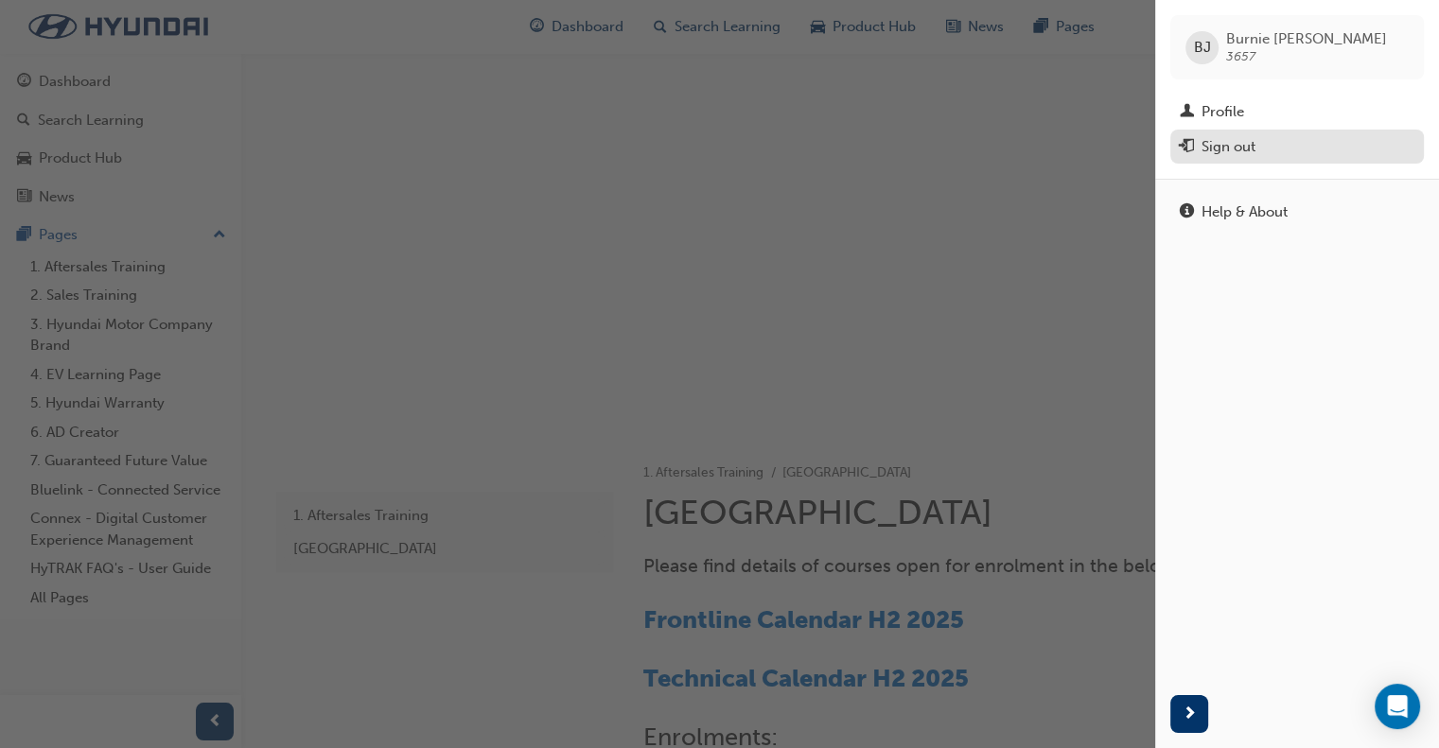
click at [1226, 148] on div "Sign out" at bounding box center [1229, 147] width 54 height 22
